Goal: Check status: Check status

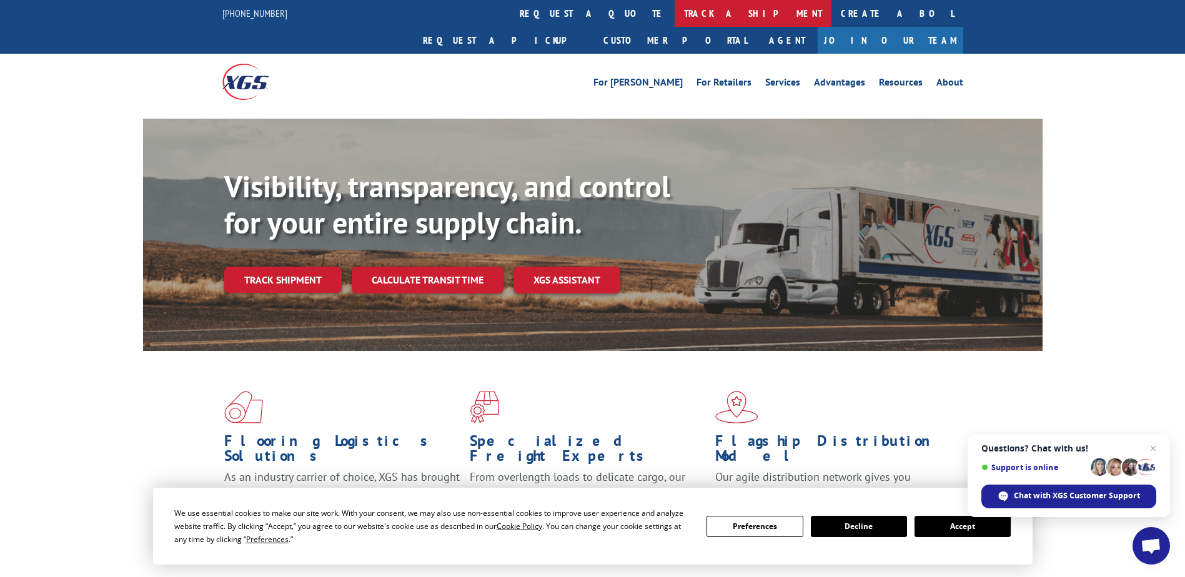
click at [674, 9] on link "track a shipment" at bounding box center [752, 13] width 157 height 27
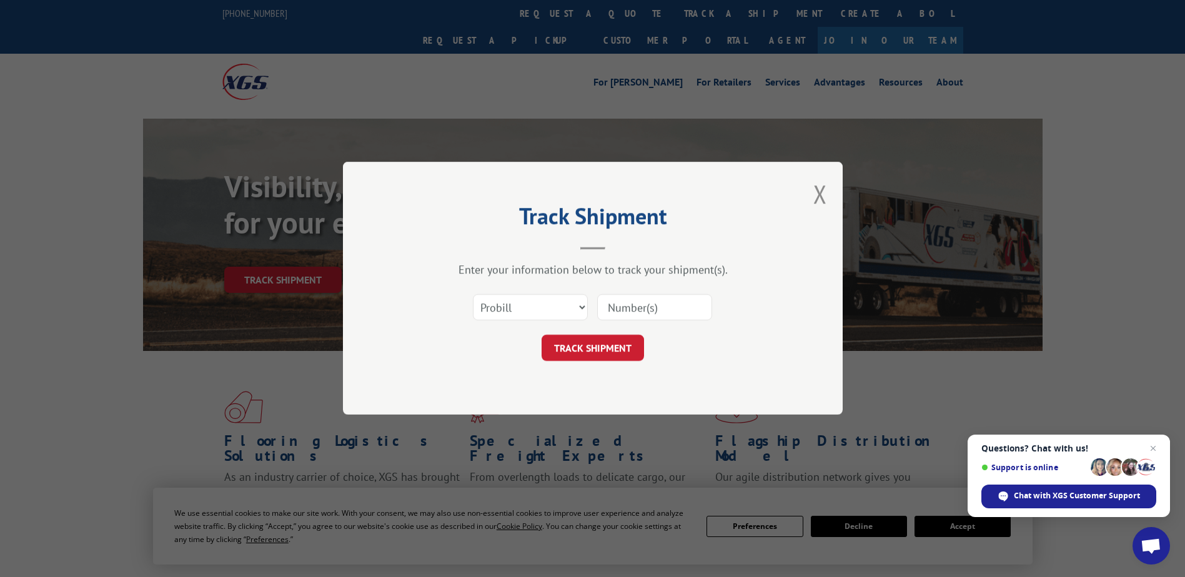
click at [689, 304] on input at bounding box center [654, 308] width 115 height 26
type input "17668949"
click at [604, 349] on button "TRACK SHIPMENT" at bounding box center [592, 348] width 102 height 26
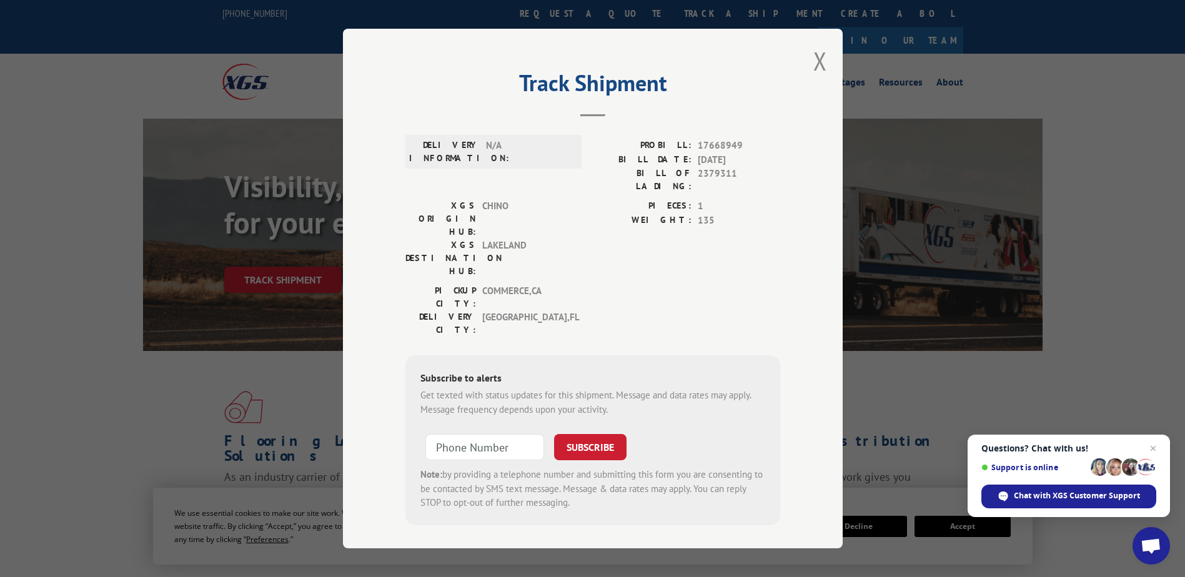
drag, startPoint x: 419, startPoint y: 67, endPoint x: 770, endPoint y: 448, distance: 518.4
click at [770, 448] on div "Track Shipment DELIVERY INFORMATION: N/A PROBILL: 17668949 BILL DATE: [DATE] BI…" at bounding box center [593, 289] width 500 height 520
copy div "Track Shipment DELIVERY INFORMATION: N/A PROBILL: 17668949 BILL DATE: [DATE] BI…"
click at [823, 62] on button "Close modal" at bounding box center [820, 60] width 14 height 33
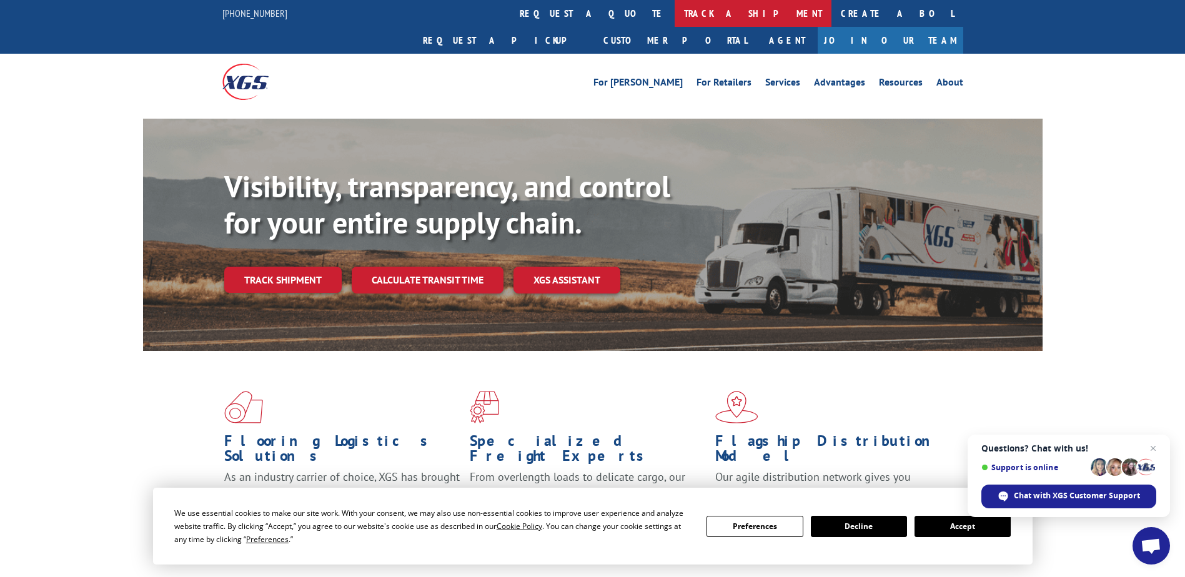
click at [674, 8] on link "track a shipment" at bounding box center [752, 13] width 157 height 27
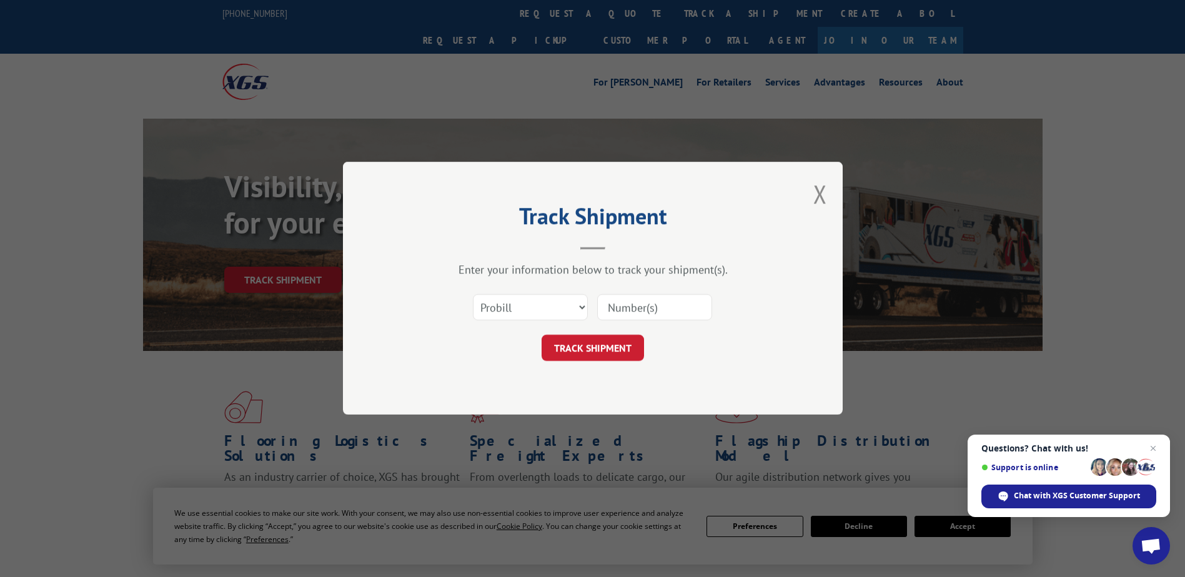
click at [680, 307] on input at bounding box center [654, 308] width 115 height 26
drag, startPoint x: 825, startPoint y: 194, endPoint x: 812, endPoint y: 172, distance: 25.5
click at [825, 194] on button "Close modal" at bounding box center [820, 193] width 14 height 33
